Goal: Find specific page/section: Find specific page/section

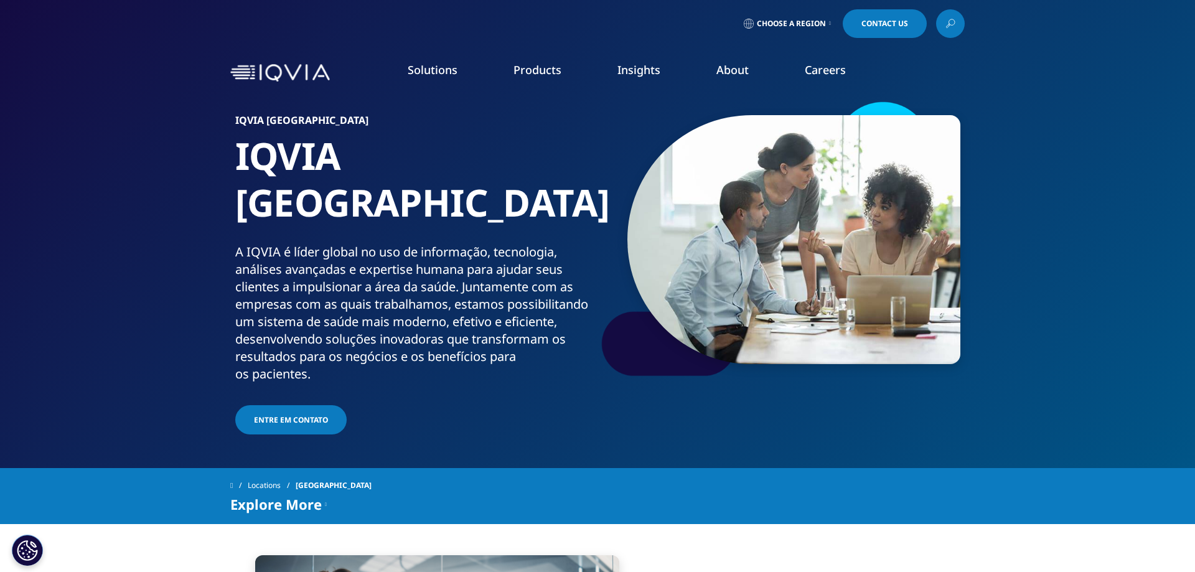
click at [286, 77] on img at bounding box center [280, 73] width 100 height 18
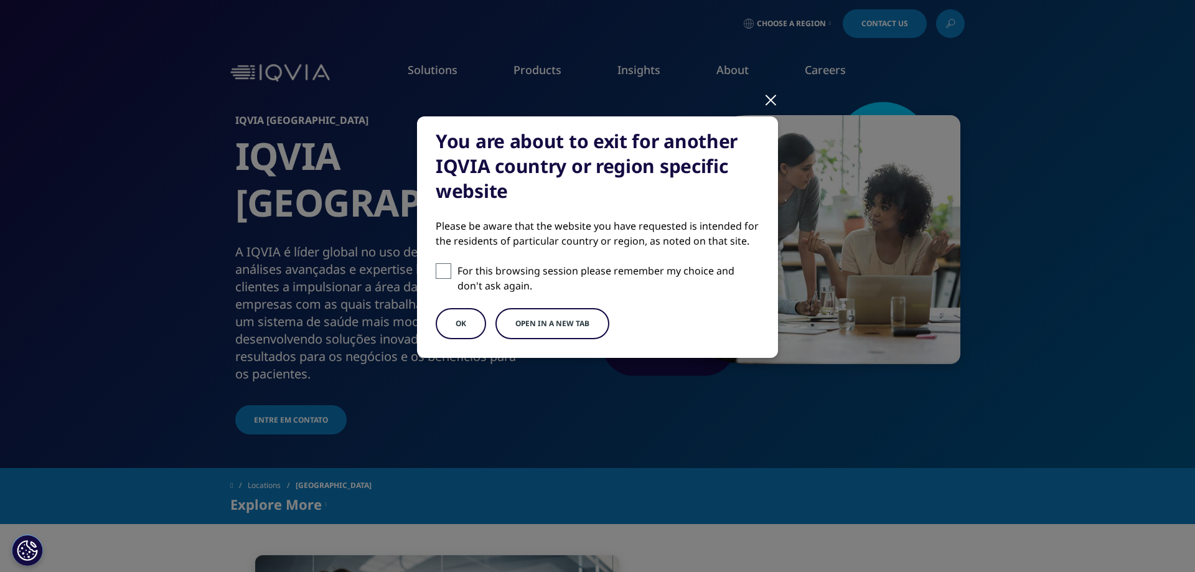
click at [444, 274] on span at bounding box center [444, 271] width 16 height 16
click at [444, 274] on input "For this browsing session please remember my choice and don't ask again." at bounding box center [444, 271] width 16 height 16
checkbox input "true"
click at [459, 322] on button "OK" at bounding box center [461, 323] width 50 height 31
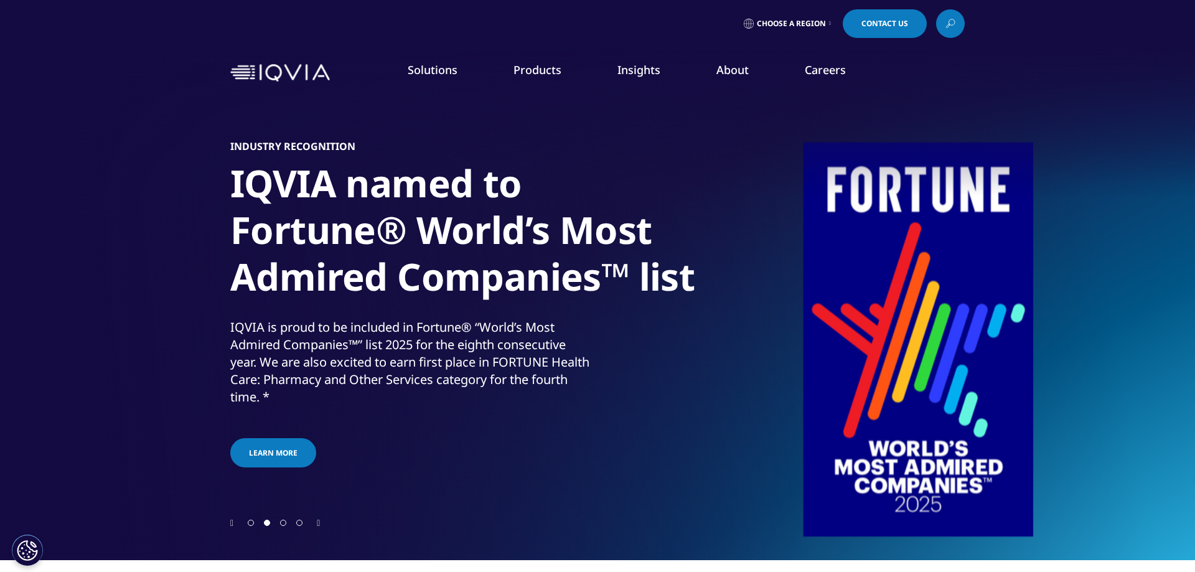
click at [951, 21] on icon at bounding box center [951, 24] width 10 height 16
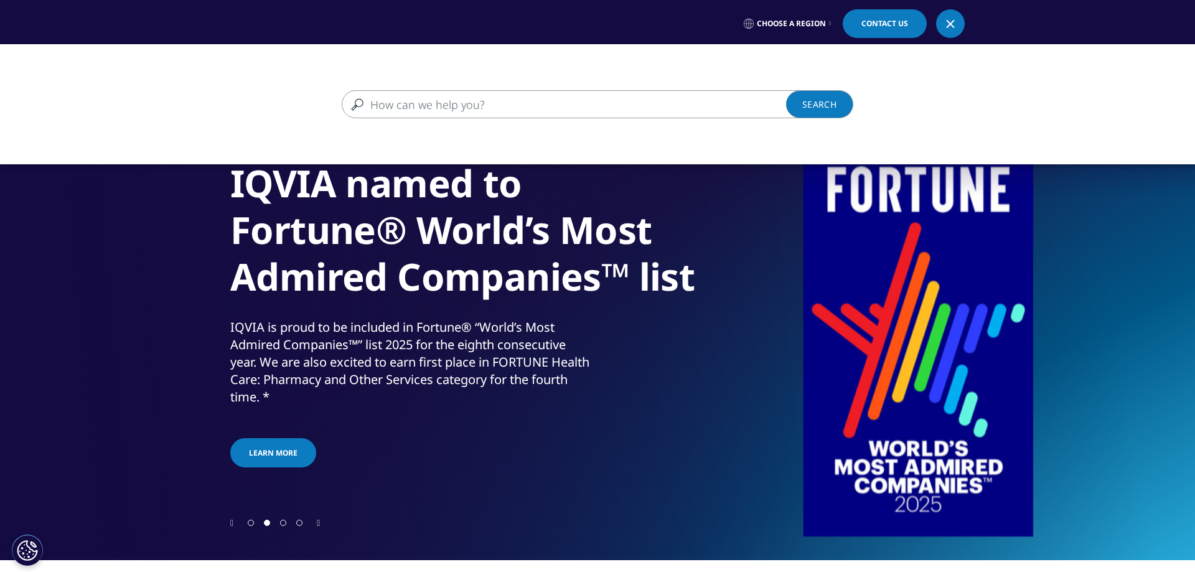
click at [521, 315] on div "Clear Search Loading" at bounding box center [597, 330] width 1195 height 572
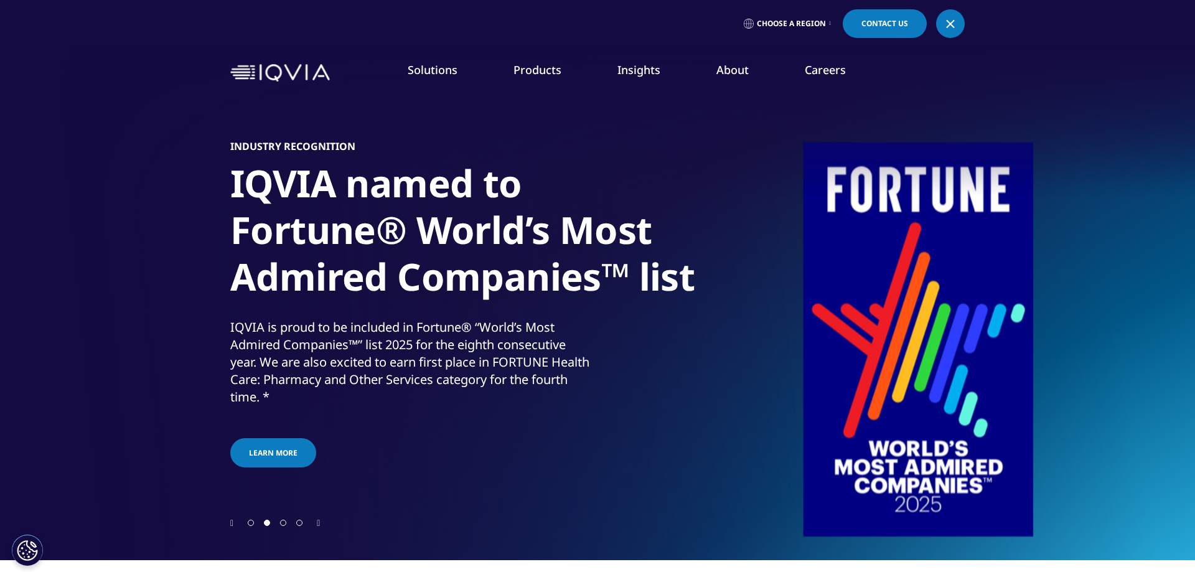
click at [686, 458] on div "Industry Recognition IQVIA named to Fortune® World’s Most Admired Companies™ li…" at bounding box center [597, 304] width 735 height 423
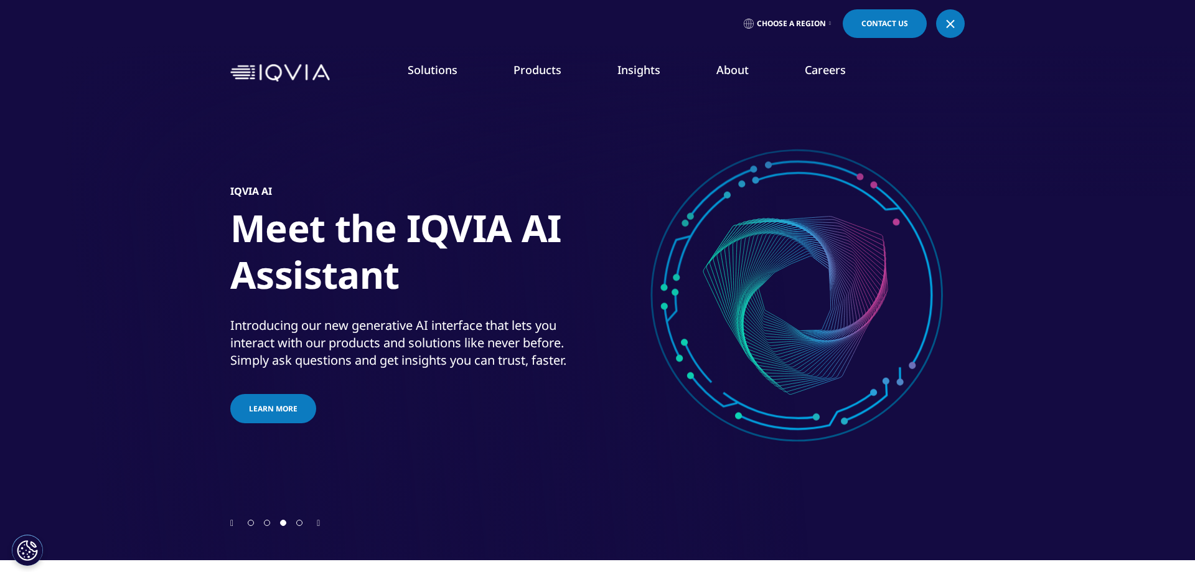
click at [251, 75] on img at bounding box center [280, 73] width 100 height 18
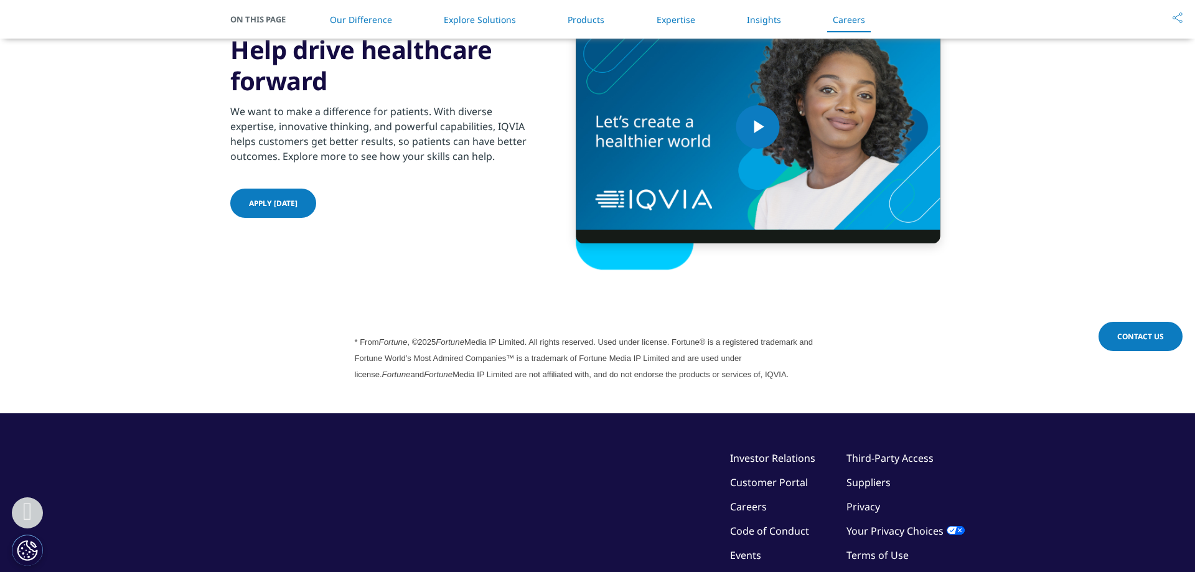
scroll to position [3462, 0]
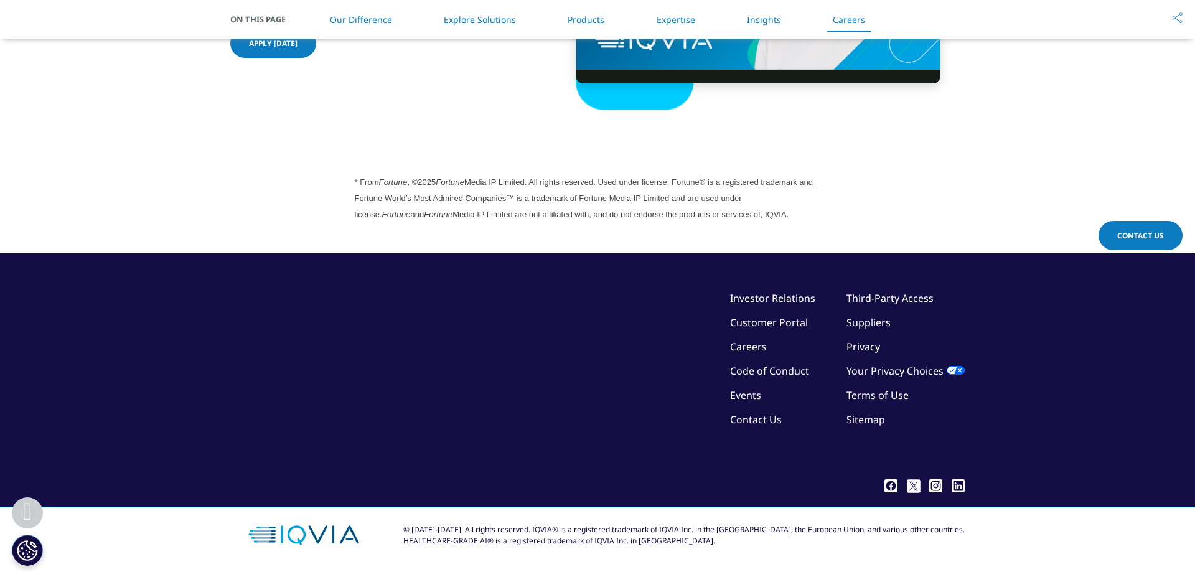
click at [760, 326] on link "Customer Portal" at bounding box center [769, 323] width 78 height 14
